Goal: Task Accomplishment & Management: Complete application form

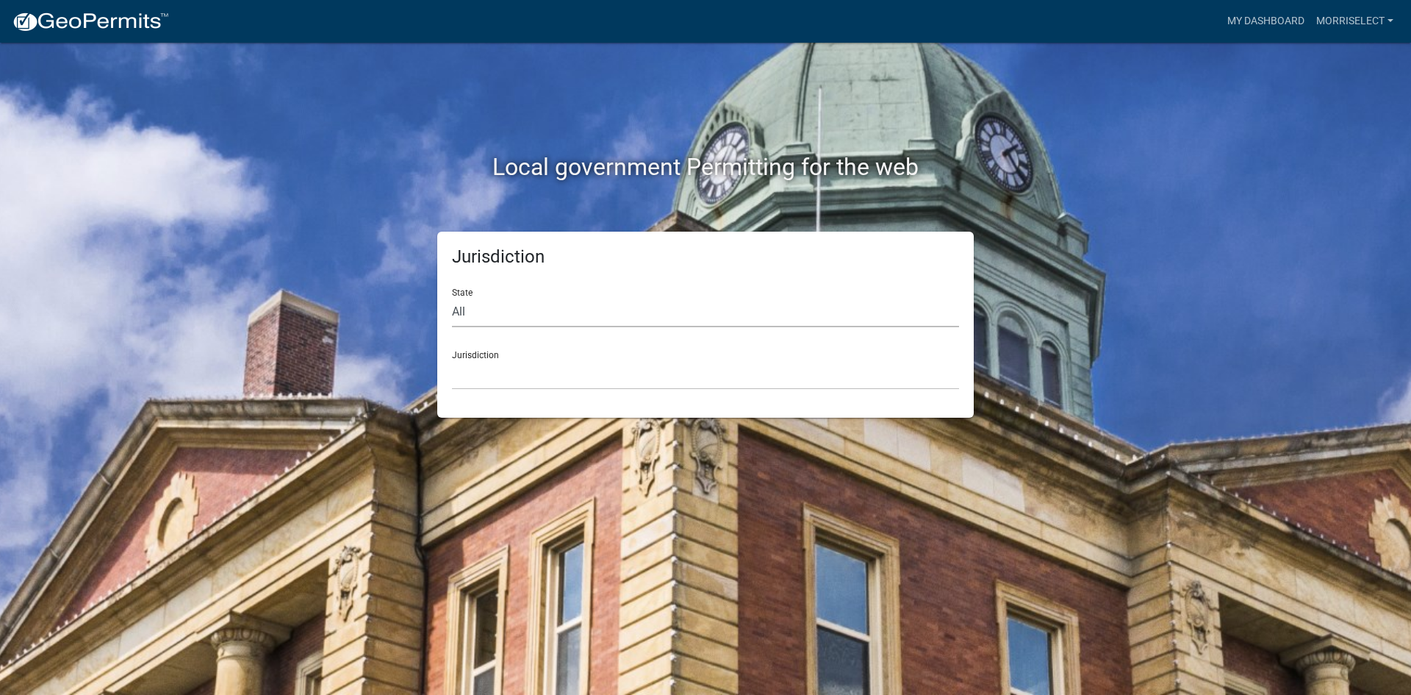
click at [462, 301] on select "All [US_STATE] [US_STATE] [US_STATE] [US_STATE] [US_STATE] [US_STATE] [US_STATE…" at bounding box center [705, 312] width 507 height 30
select select "[US_STATE]"
click at [452, 297] on select "All [US_STATE] [US_STATE] [US_STATE] [US_STATE] [US_STATE] [US_STATE] [US_STATE…" at bounding box center [705, 312] width 507 height 30
click at [469, 355] on div "Jurisdiction City of Charlestown, Indiana City of Jeffersonville, Indiana City …" at bounding box center [705, 364] width 507 height 51
click at [492, 377] on select "City of [GEOGRAPHIC_DATA], [US_STATE] City of [GEOGRAPHIC_DATA], [US_STATE] Cit…" at bounding box center [705, 374] width 507 height 30
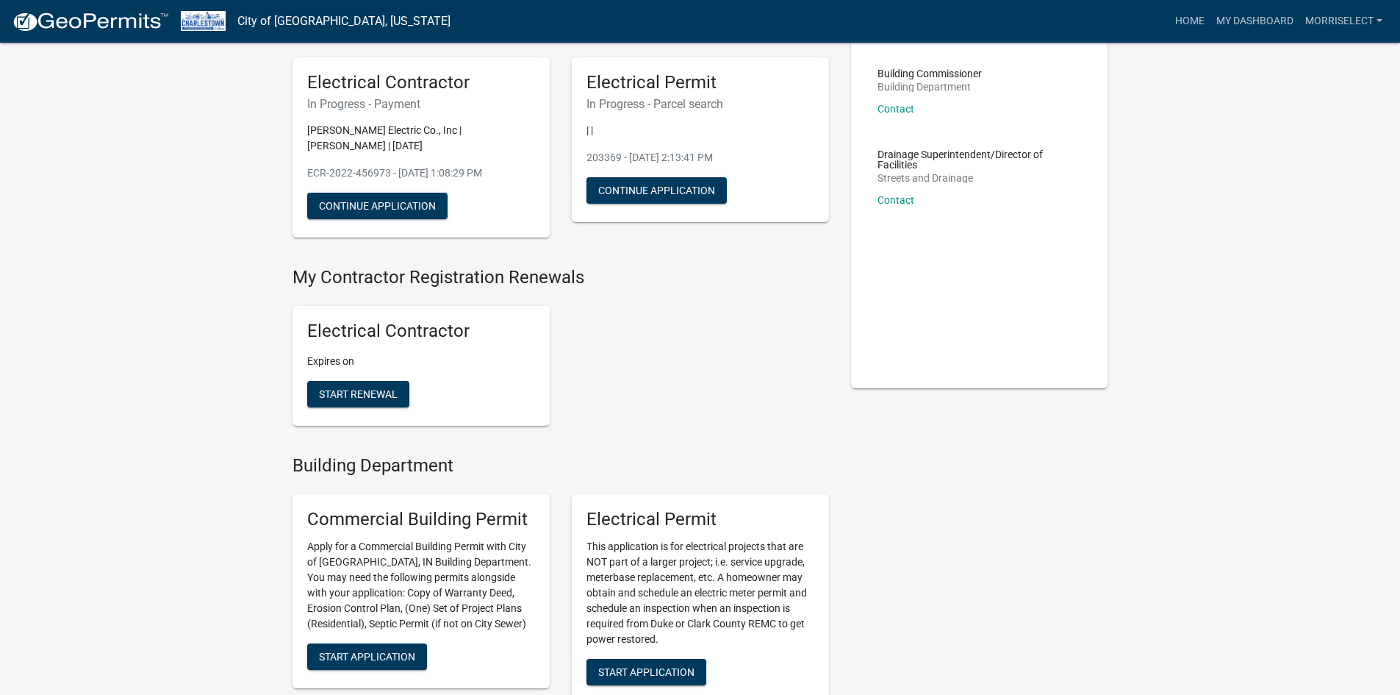
scroll to position [147, 0]
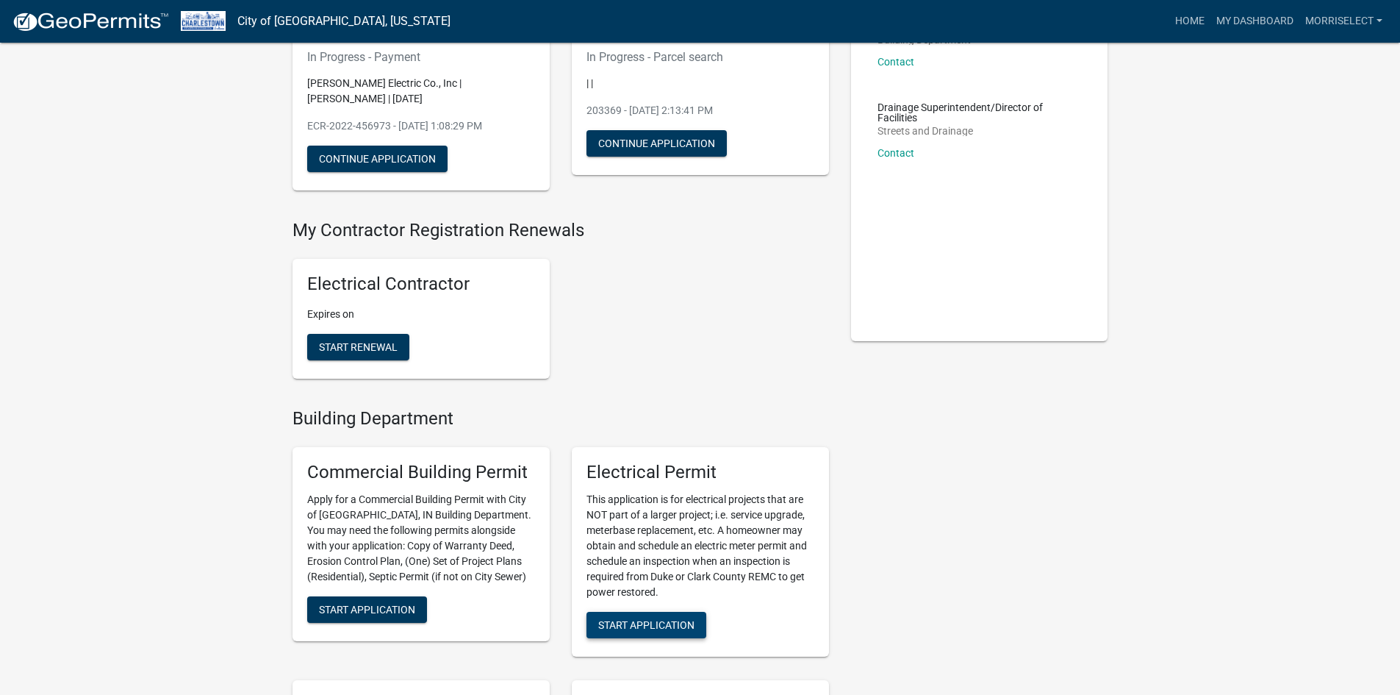
click at [665, 622] on span "Start Application" at bounding box center [646, 624] width 96 height 12
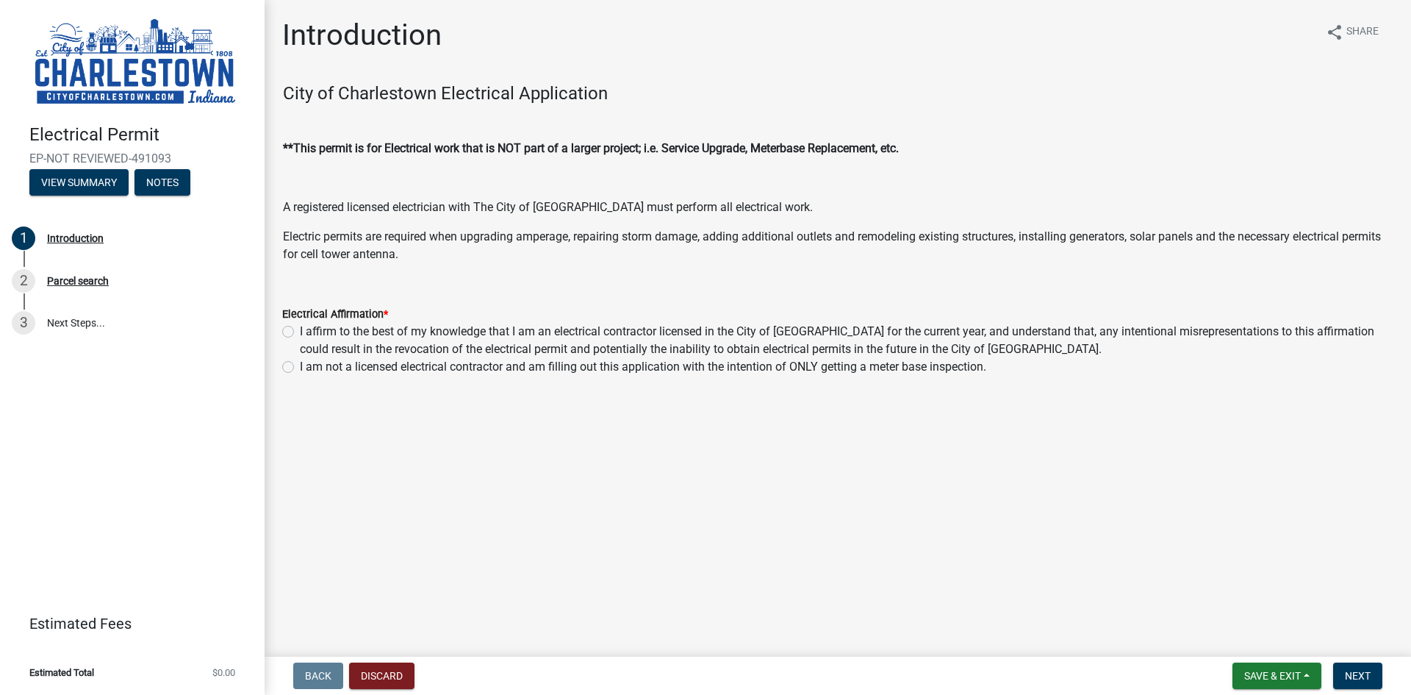
click at [300, 329] on label "I affirm to the best of my knowledge that I am an electrical contractor license…" at bounding box center [847, 340] width 1094 height 35
click at [300, 329] on input "I affirm to the best of my knowledge that I am an electrical contractor license…" at bounding box center [305, 328] width 10 height 10
radio input "true"
click at [1359, 672] on span "Next" at bounding box center [1358, 676] width 26 height 12
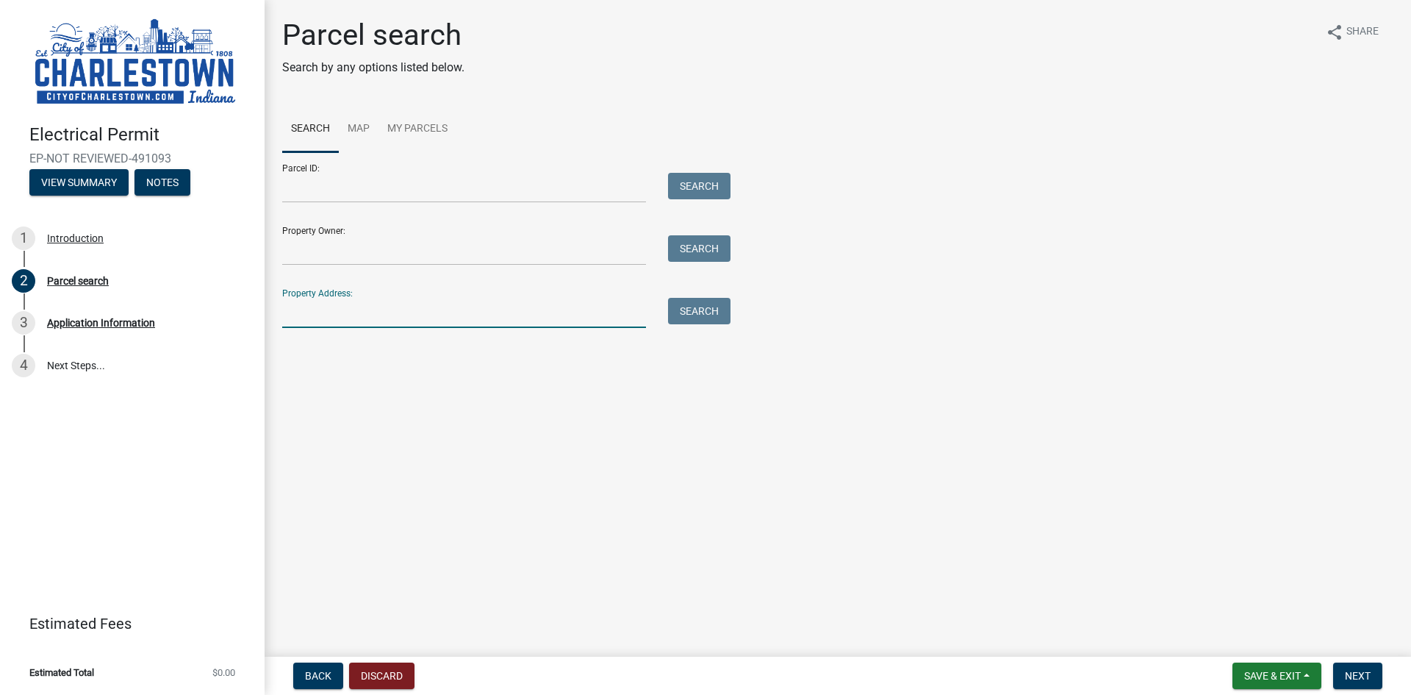
click at [517, 310] on input "Property Address:" at bounding box center [464, 313] width 364 height 30
type input "315 north sherwood"
click at [689, 306] on button "Search" at bounding box center [699, 311] width 62 height 26
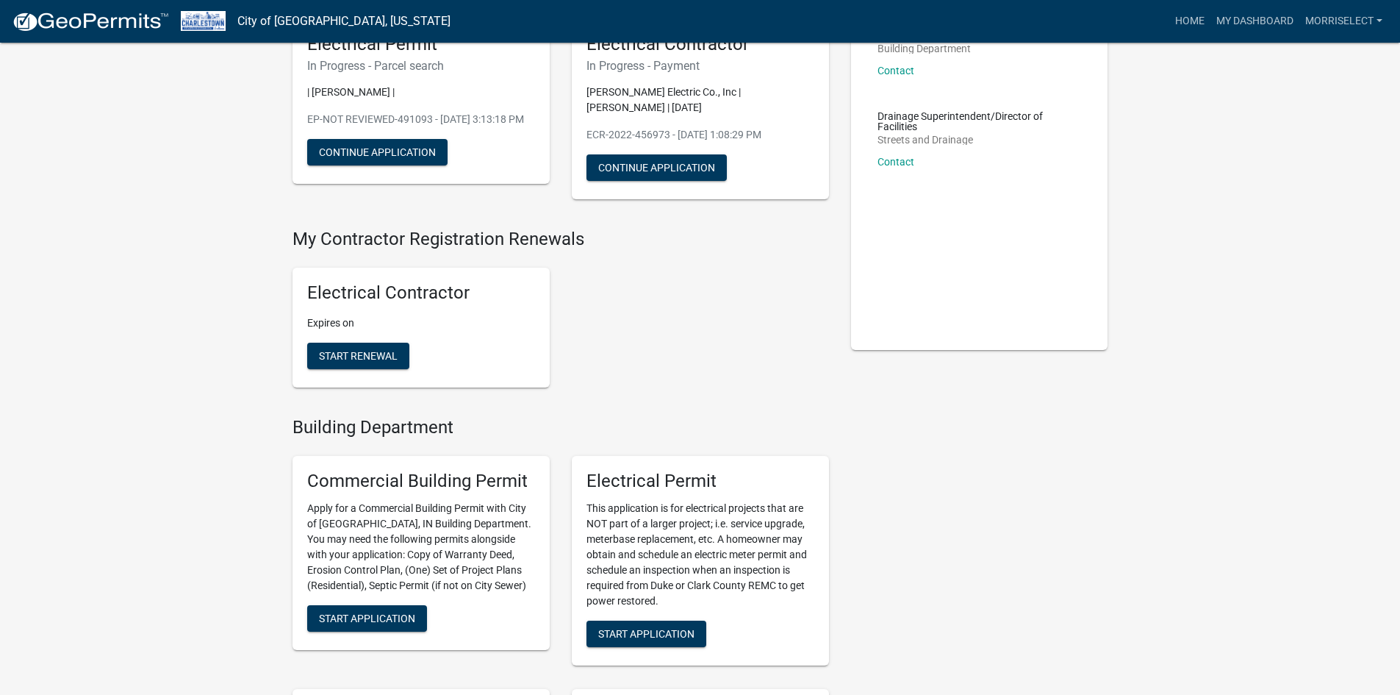
scroll to position [147, 0]
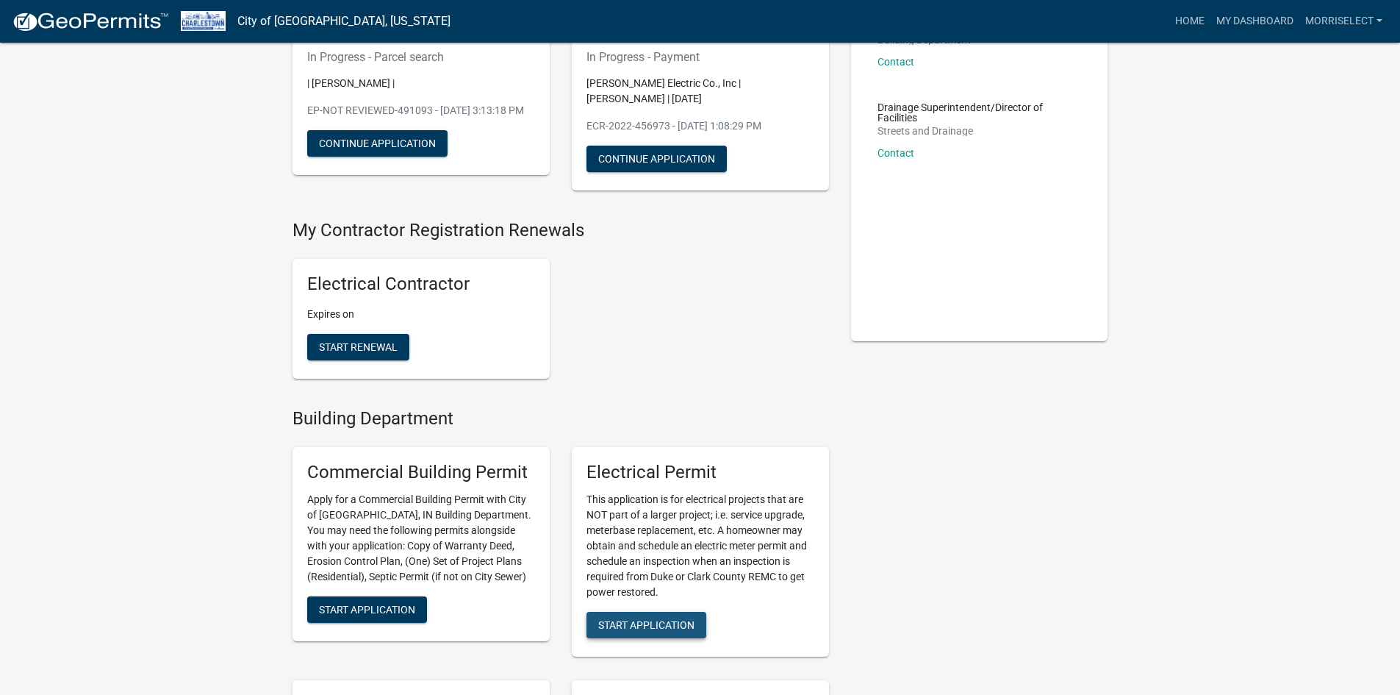
click at [674, 623] on span "Start Application" at bounding box center [646, 624] width 96 height 12
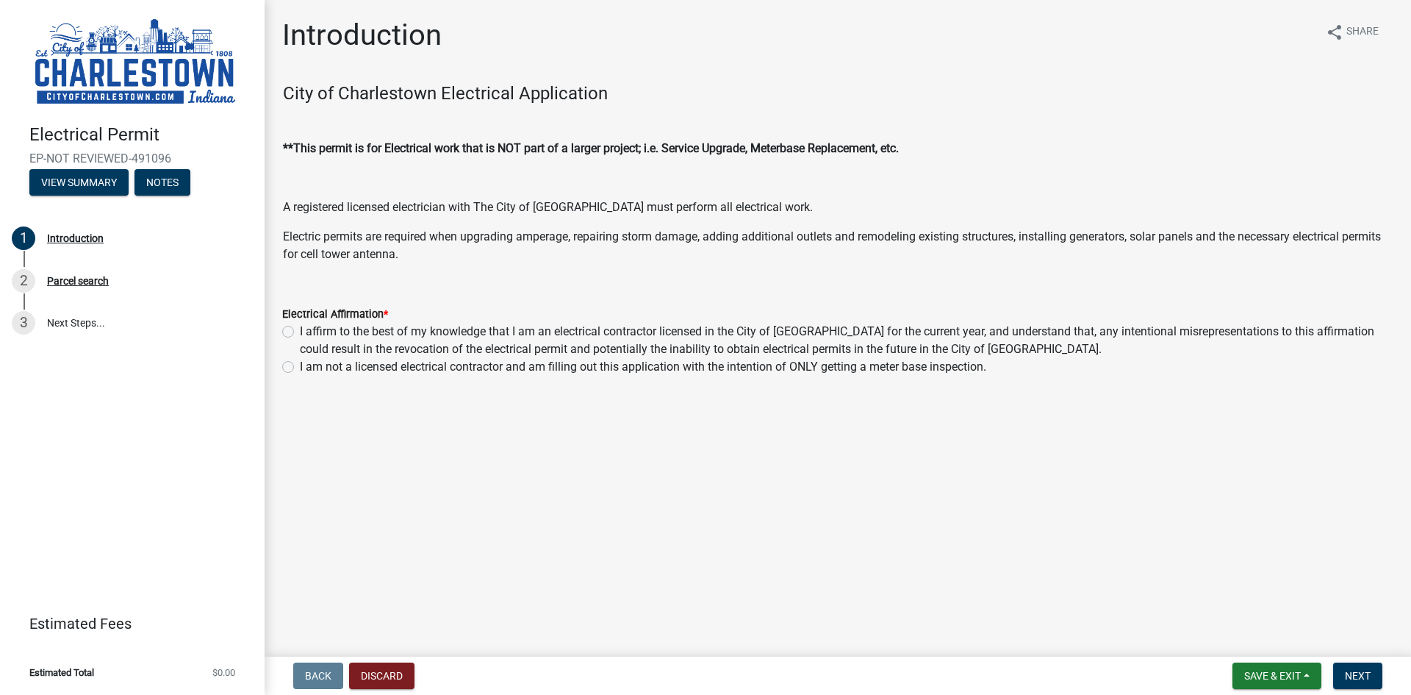
click at [290, 321] on div "Electrical Affirmation *" at bounding box center [837, 314] width 1111 height 18
click at [300, 330] on label "I affirm to the best of my knowledge that I am an electrical contractor license…" at bounding box center [847, 340] width 1094 height 35
click at [300, 330] on input "I affirm to the best of my knowledge that I am an electrical contractor license…" at bounding box center [305, 328] width 10 height 10
radio input "true"
click at [1367, 678] on span "Next" at bounding box center [1358, 676] width 26 height 12
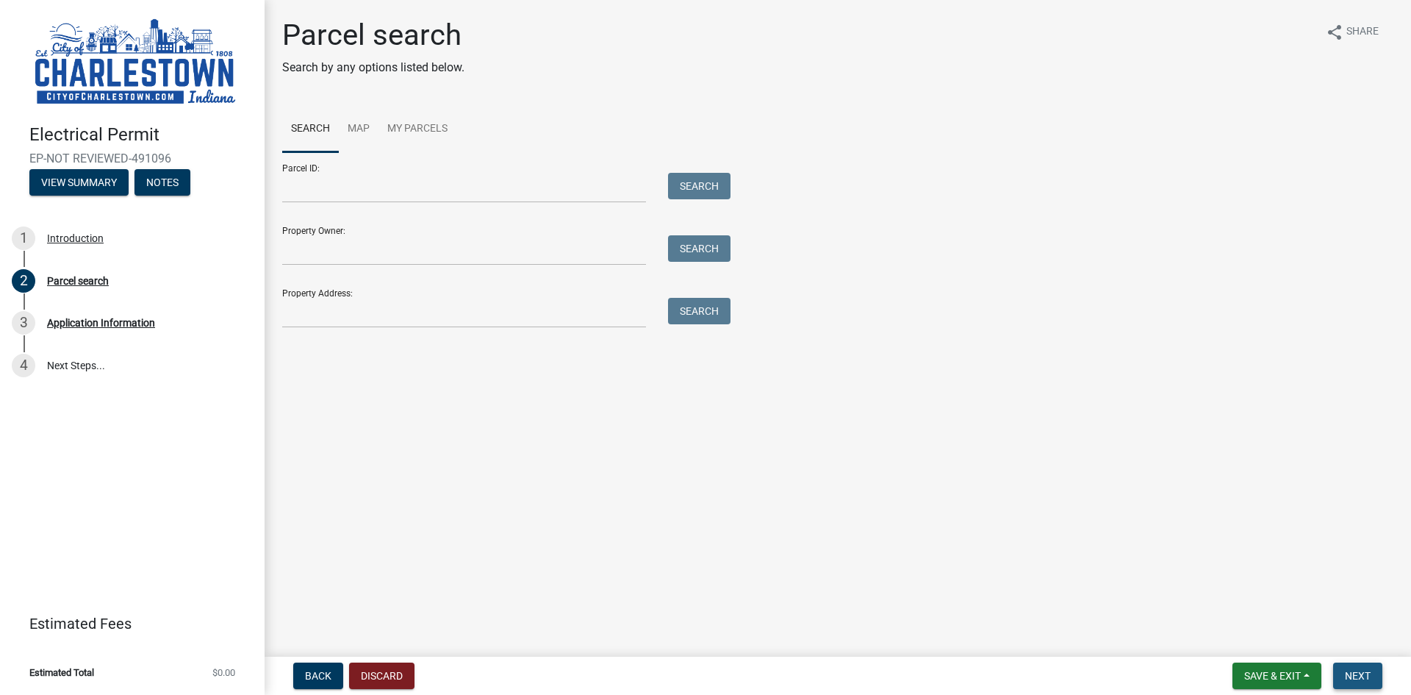
click at [1365, 673] on span "Next" at bounding box center [1358, 676] width 26 height 12
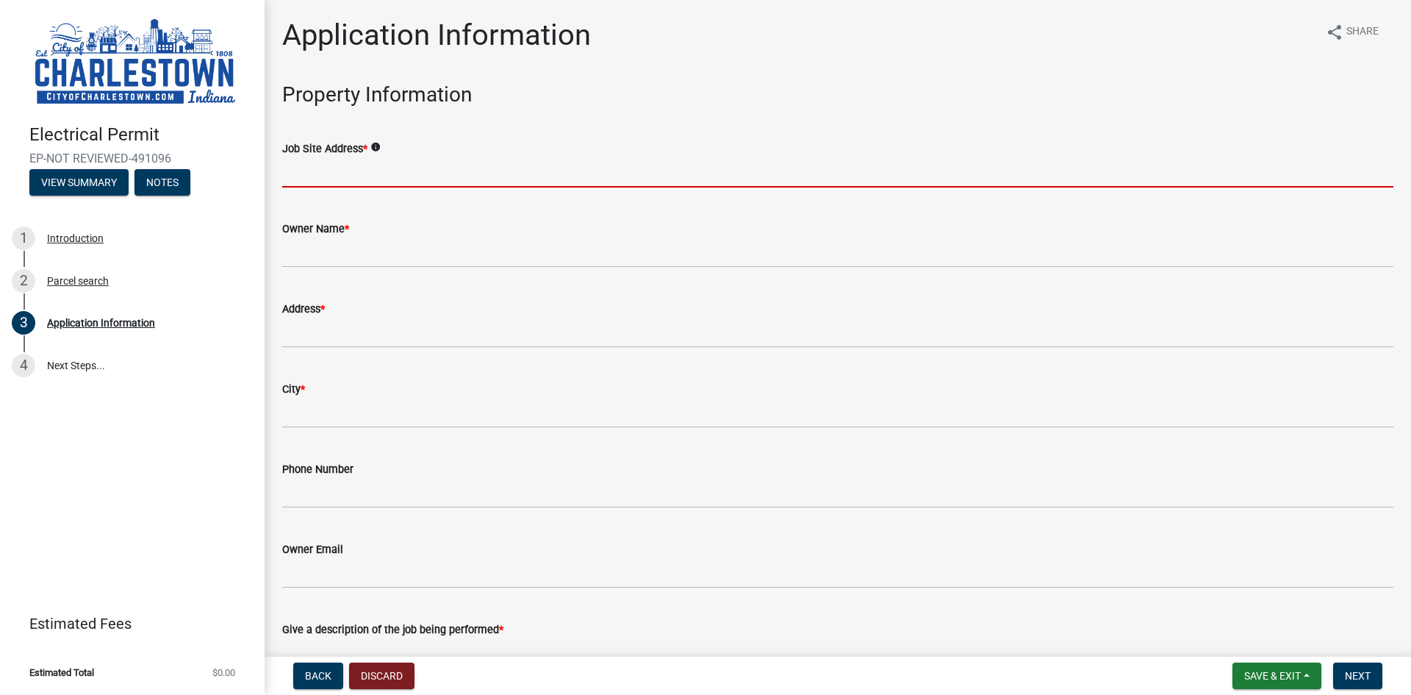
click at [363, 167] on input "Job Site Address *" at bounding box center [837, 172] width 1111 height 30
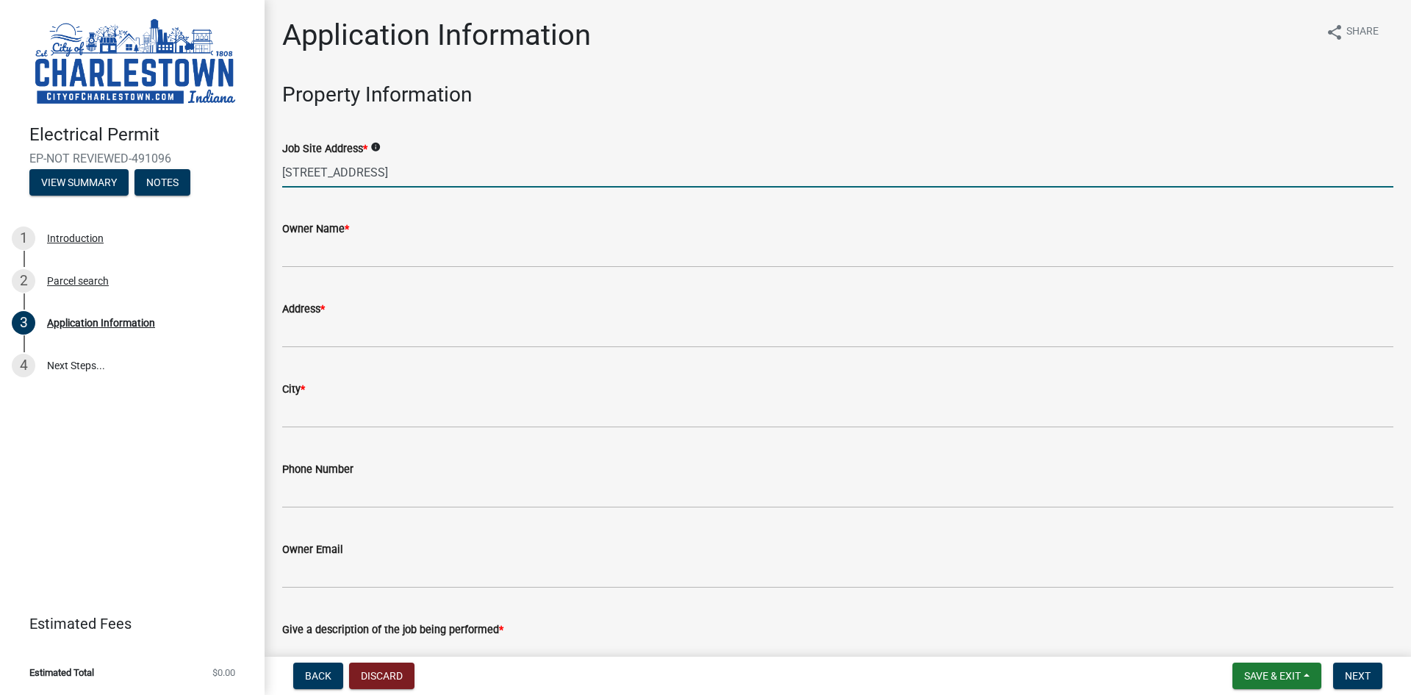
type input "315 north sherwood ave"
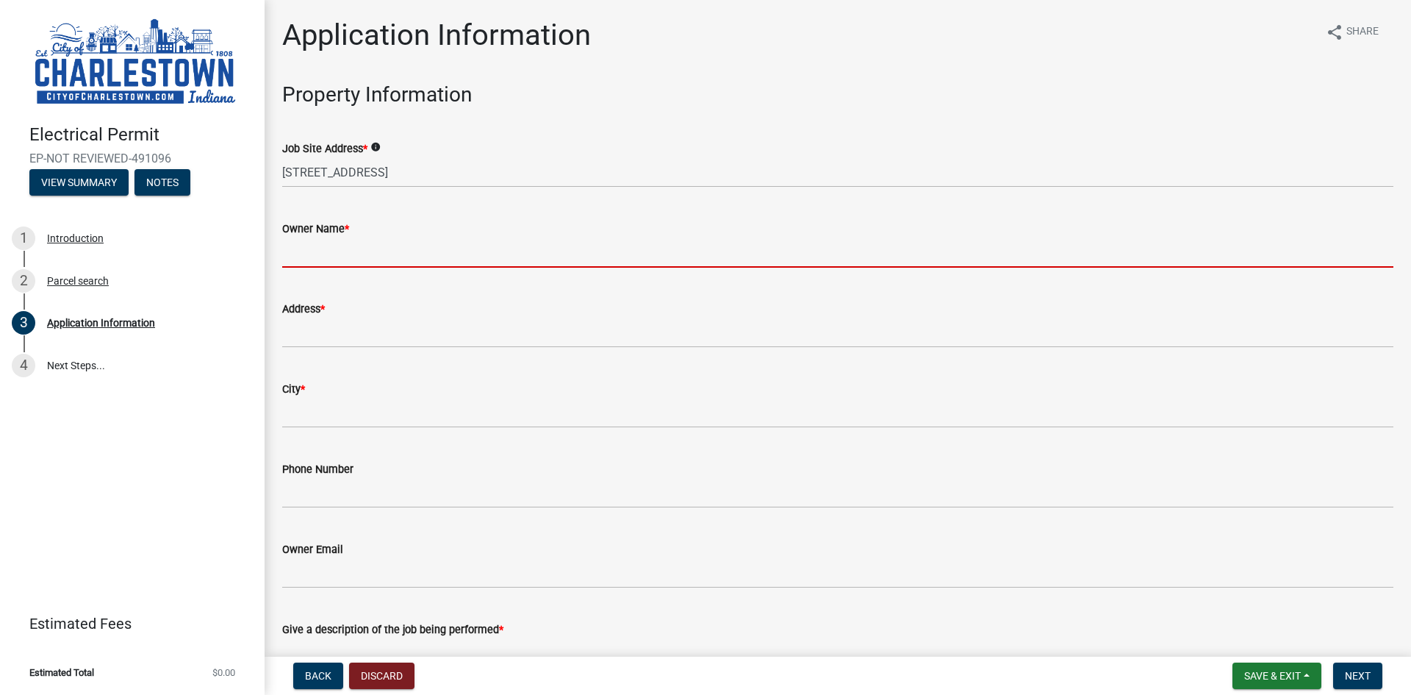
click at [340, 247] on input "Owner Name *" at bounding box center [837, 252] width 1111 height 30
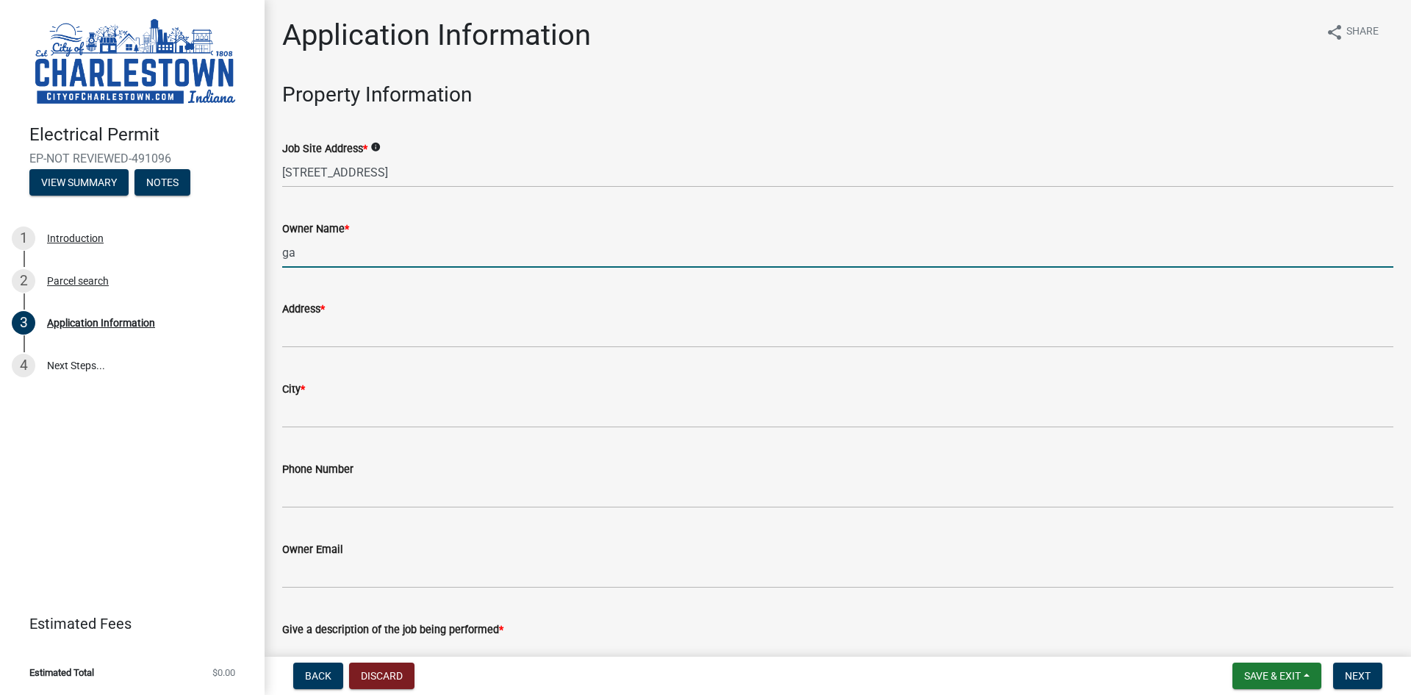
type input "g"
type input "Gail Miller"
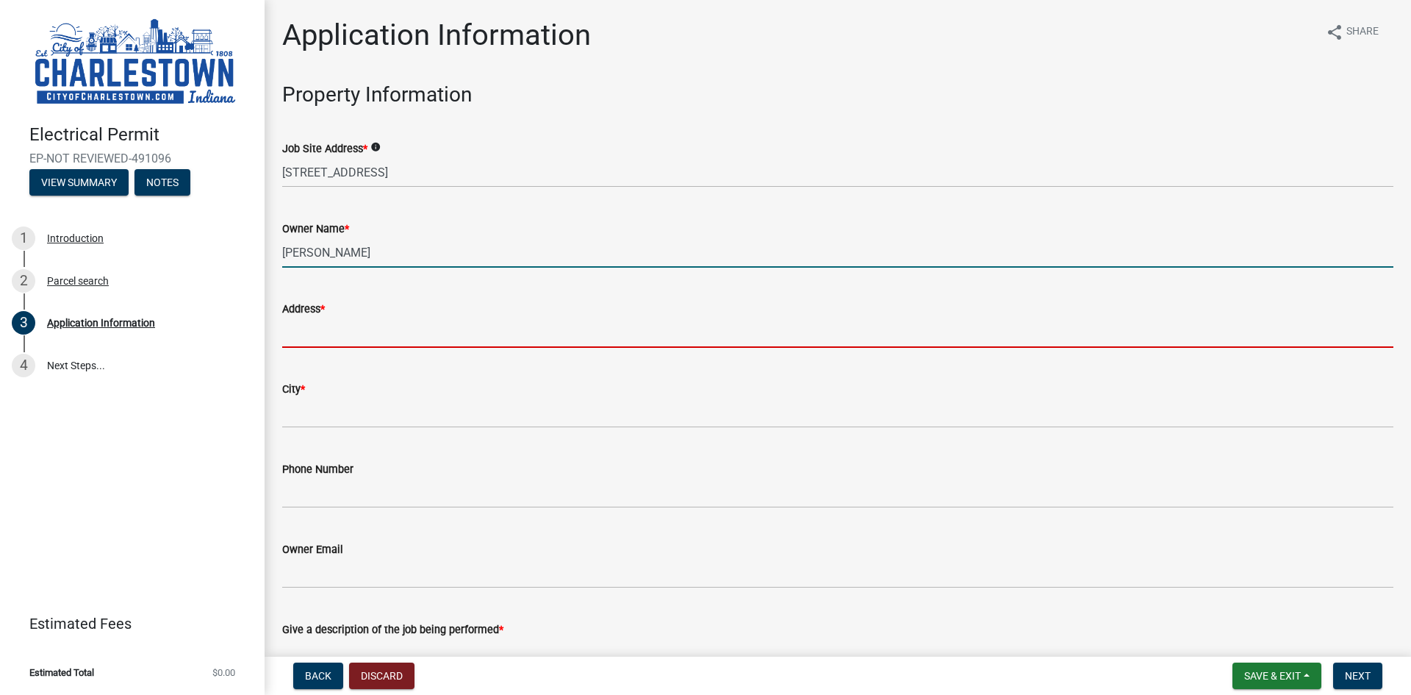
click at [304, 335] on input "Address *" at bounding box center [837, 333] width 1111 height 30
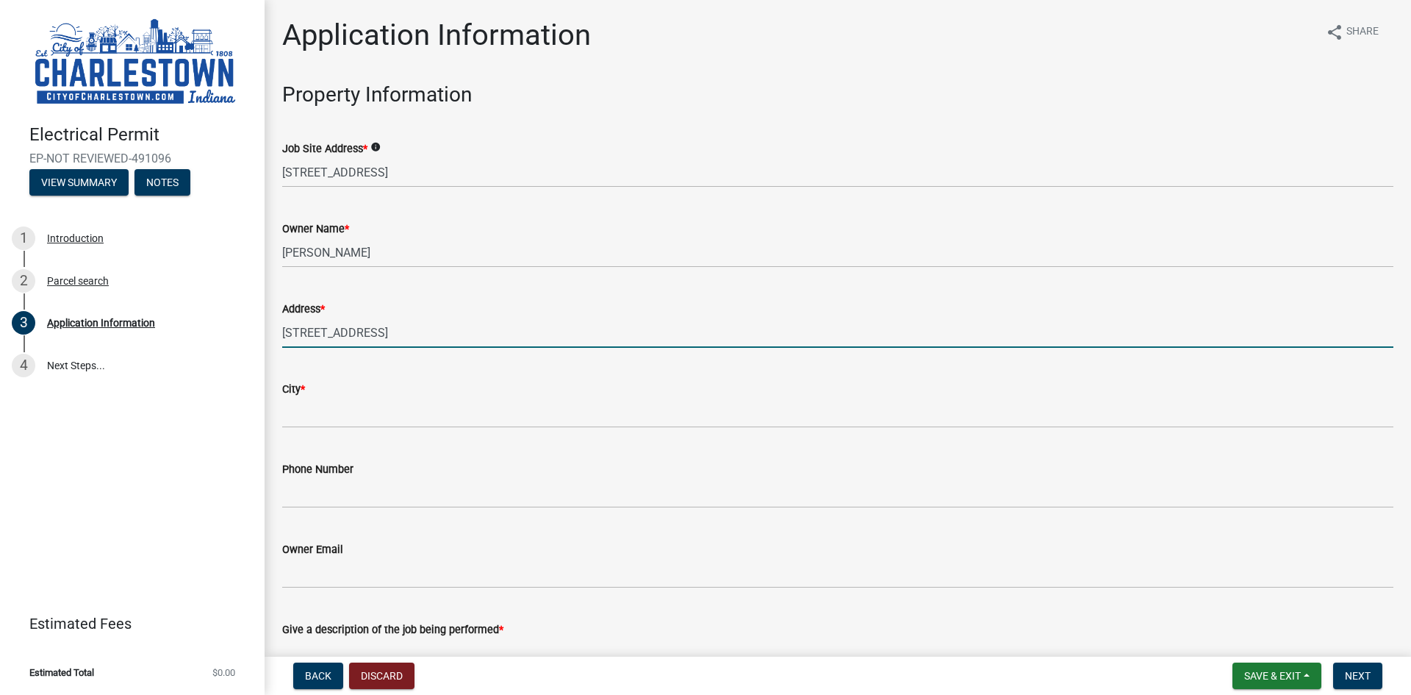
type input "315 north sherwood ave"
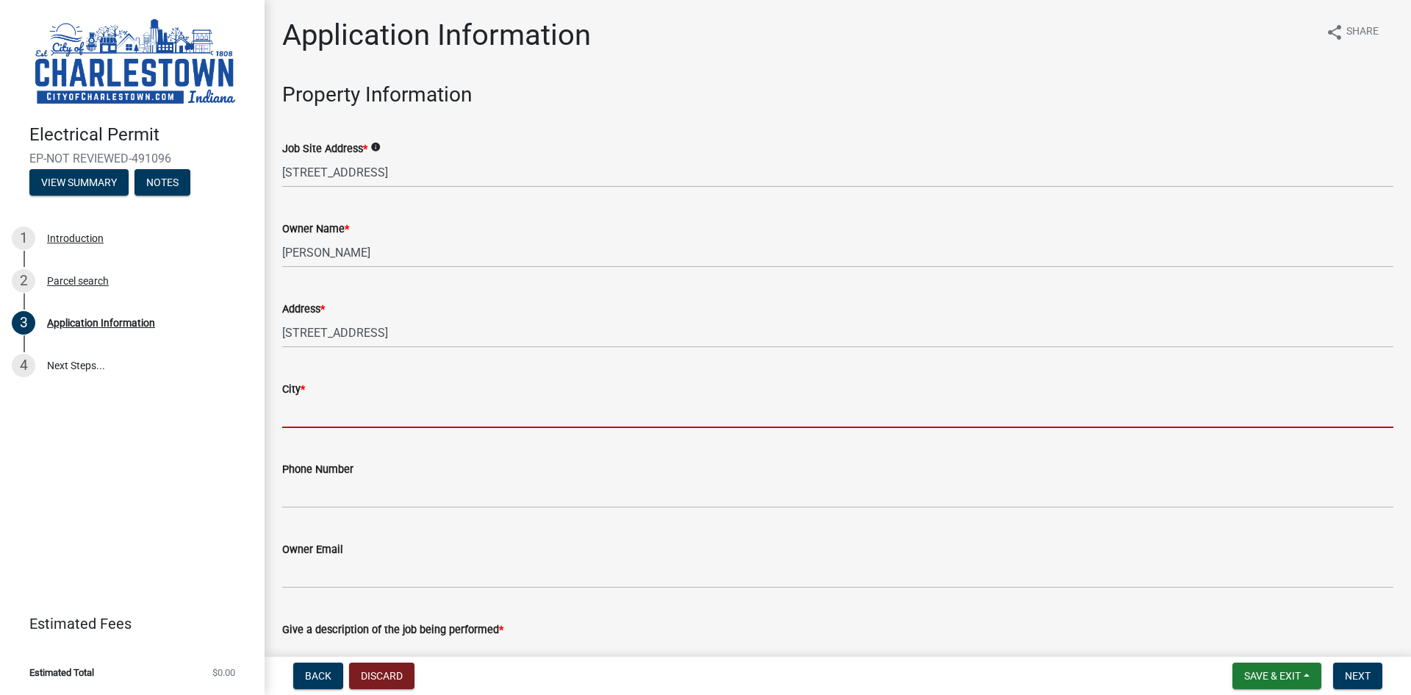
click at [295, 409] on input "City *" at bounding box center [837, 413] width 1111 height 30
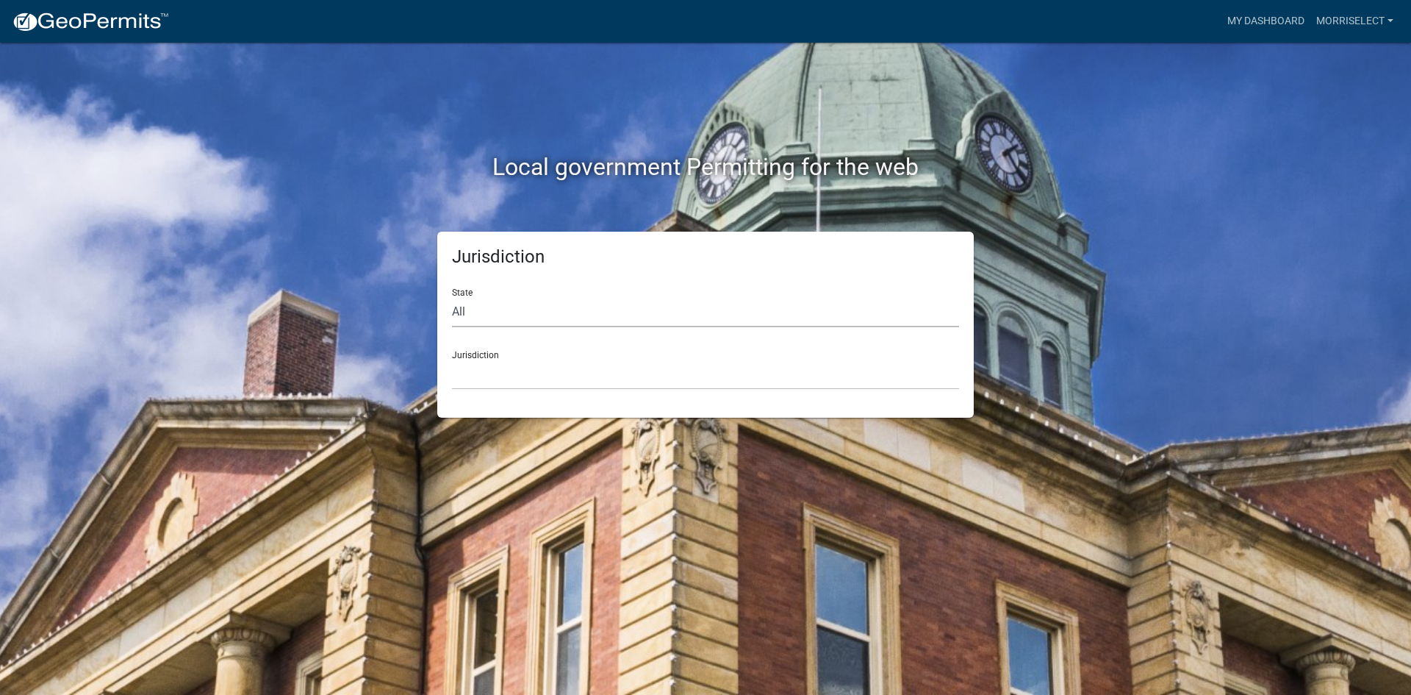
click at [478, 308] on select "All [US_STATE] [US_STATE] [US_STATE] [US_STATE] [US_STATE] [US_STATE] [US_STATE…" at bounding box center [705, 312] width 507 height 30
select select "[US_STATE]"
click at [452, 297] on select "All [US_STATE] [US_STATE] [US_STATE] [US_STATE] [US_STATE] [US_STATE] [US_STATE…" at bounding box center [705, 312] width 507 height 30
click at [459, 377] on select "City of [GEOGRAPHIC_DATA], [US_STATE] City of [GEOGRAPHIC_DATA], [US_STATE] Cit…" at bounding box center [705, 374] width 507 height 30
